Goal: Information Seeking & Learning: Understand process/instructions

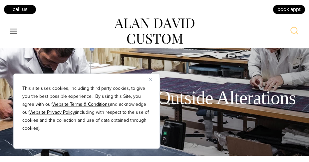
click at [153, 82] on button "Close" at bounding box center [153, 79] width 8 height 8
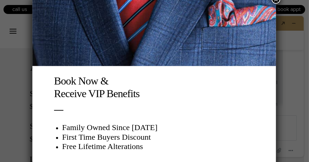
scroll to position [436, 0]
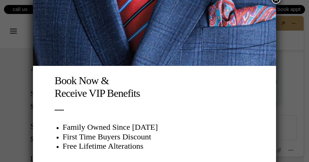
click at [21, 117] on div "Book Now & Receive VIP Benefits Family Owned Since [DATE] First Time Buyers Dis…" at bounding box center [154, 81] width 309 height 162
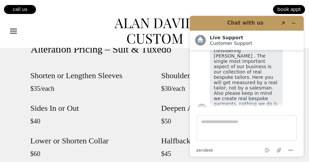
scroll to position [446, 0]
click at [296, 24] on icon "Minimize widget" at bounding box center [294, 23] width 5 height 5
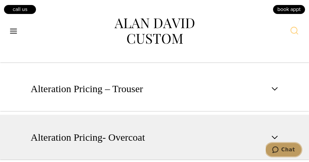
scroll to position [781, 0]
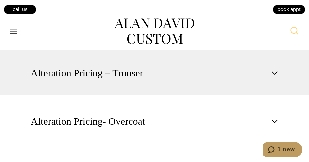
click at [198, 76] on button "Alteration Pricing – Trouser" at bounding box center [154, 72] width 309 height 45
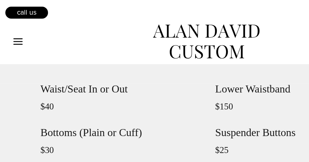
scroll to position [551, 0]
